Goal: Find specific page/section: Find specific page/section

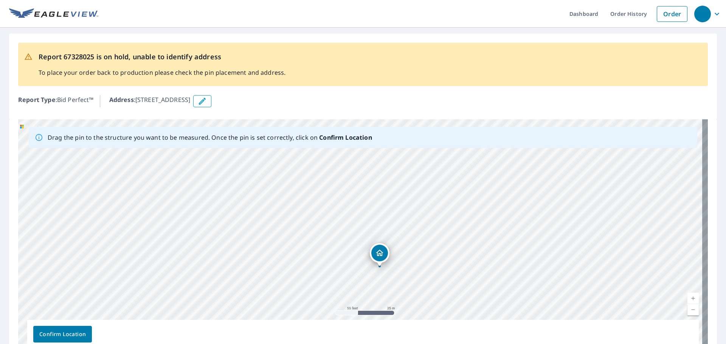
drag, startPoint x: 376, startPoint y: 219, endPoint x: 381, endPoint y: 253, distance: 34.0
drag, startPoint x: 343, startPoint y: 207, endPoint x: 344, endPoint y: 201, distance: 6.5
click at [344, 201] on div "6518 Cherrydale Drive Houston, TX 77087" at bounding box center [362, 237] width 689 height 237
click at [79, 331] on span "Confirm Location" at bounding box center [62, 334] width 46 height 9
drag, startPoint x: 361, startPoint y: 199, endPoint x: 369, endPoint y: 235, distance: 36.3
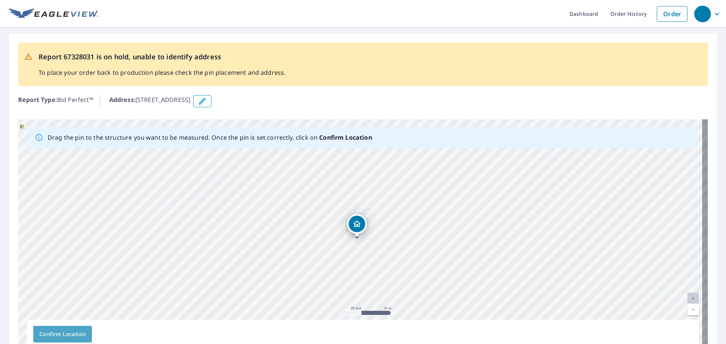
click at [85, 330] on span "Confirm Location" at bounding box center [62, 334] width 46 height 9
